Goal: Check status: Check status

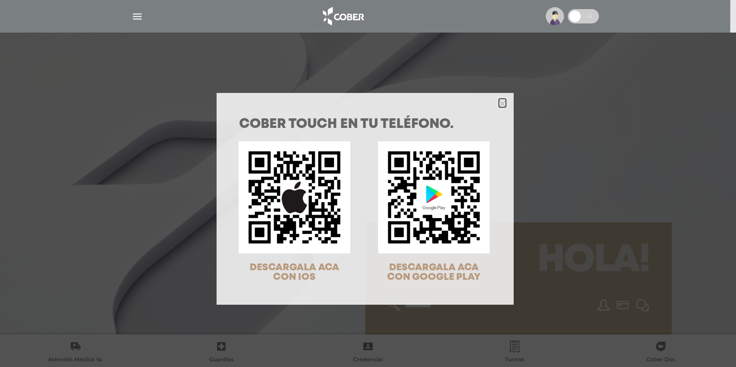
click at [500, 104] on icon "Close" at bounding box center [502, 103] width 7 height 7
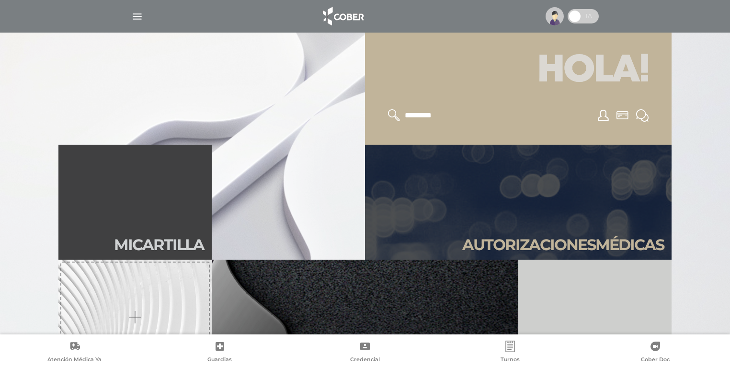
scroll to position [192, 0]
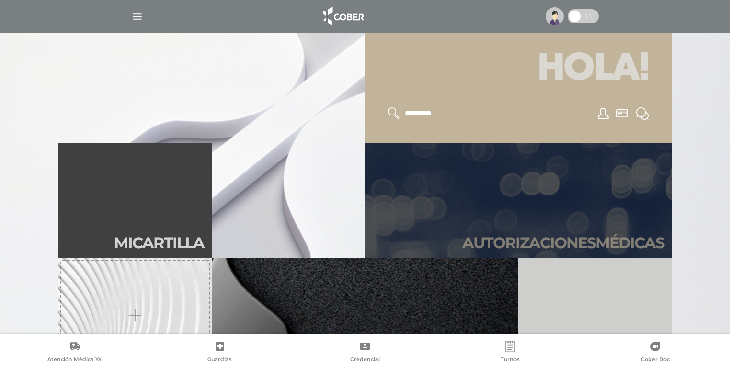
click at [546, 241] on h2 "Autori zaciones médicas" at bounding box center [563, 243] width 202 height 18
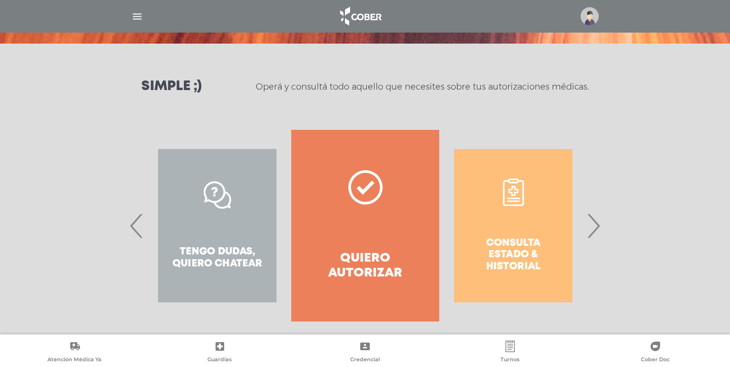
scroll to position [114, 0]
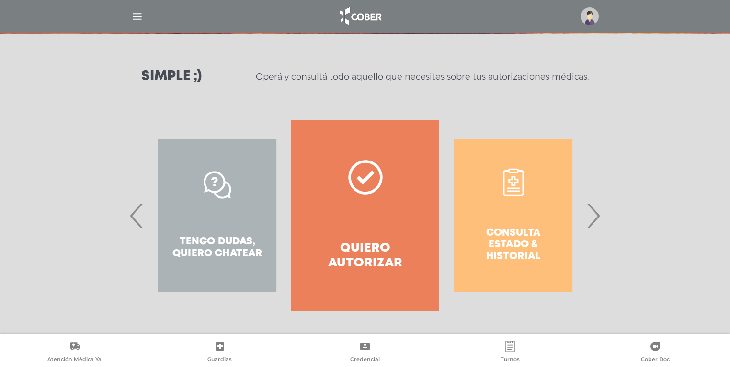
click at [592, 223] on span "›" at bounding box center [593, 216] width 19 height 52
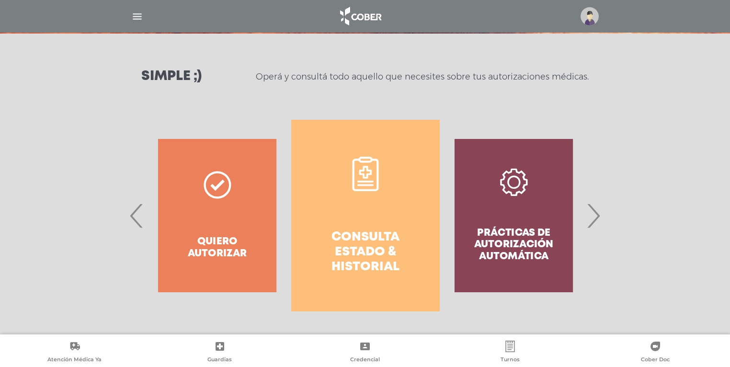
click at [362, 247] on h4 "Consulta estado & historial" at bounding box center [364, 252] width 113 height 45
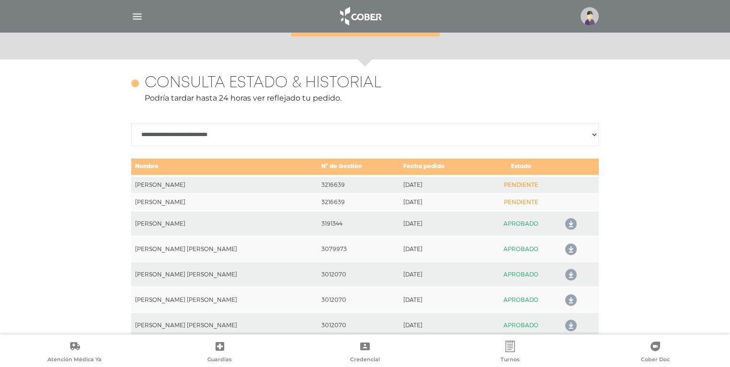
scroll to position [425, 0]
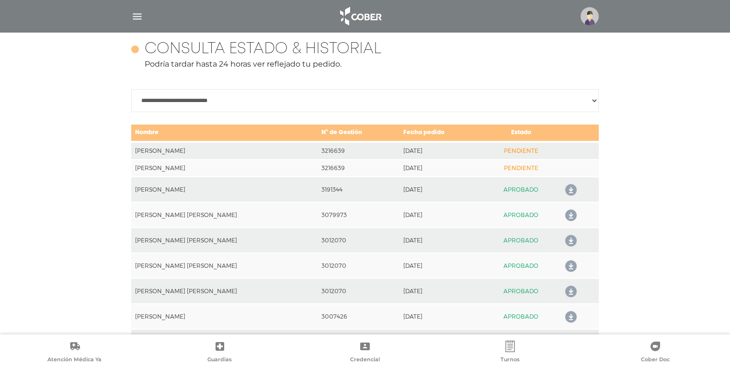
click at [413, 167] on td "2025-09-09" at bounding box center [440, 167] width 83 height 17
click at [511, 169] on td "PENDIENTE" at bounding box center [520, 167] width 77 height 17
